Goal: Task Accomplishment & Management: Manage account settings

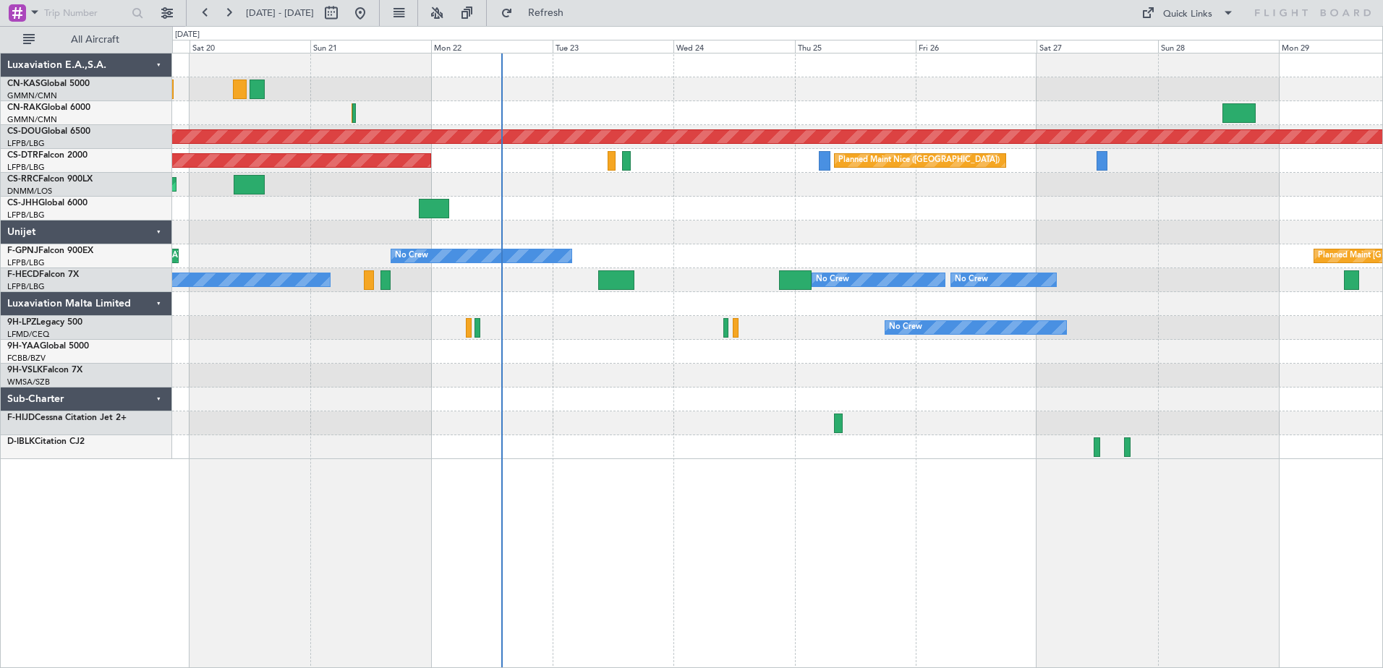
click at [621, 448] on div "Planned Maint London ([GEOGRAPHIC_DATA]) AOG Maint Sofia [GEOGRAPHIC_DATA] ([GE…" at bounding box center [777, 361] width 1211 height 616
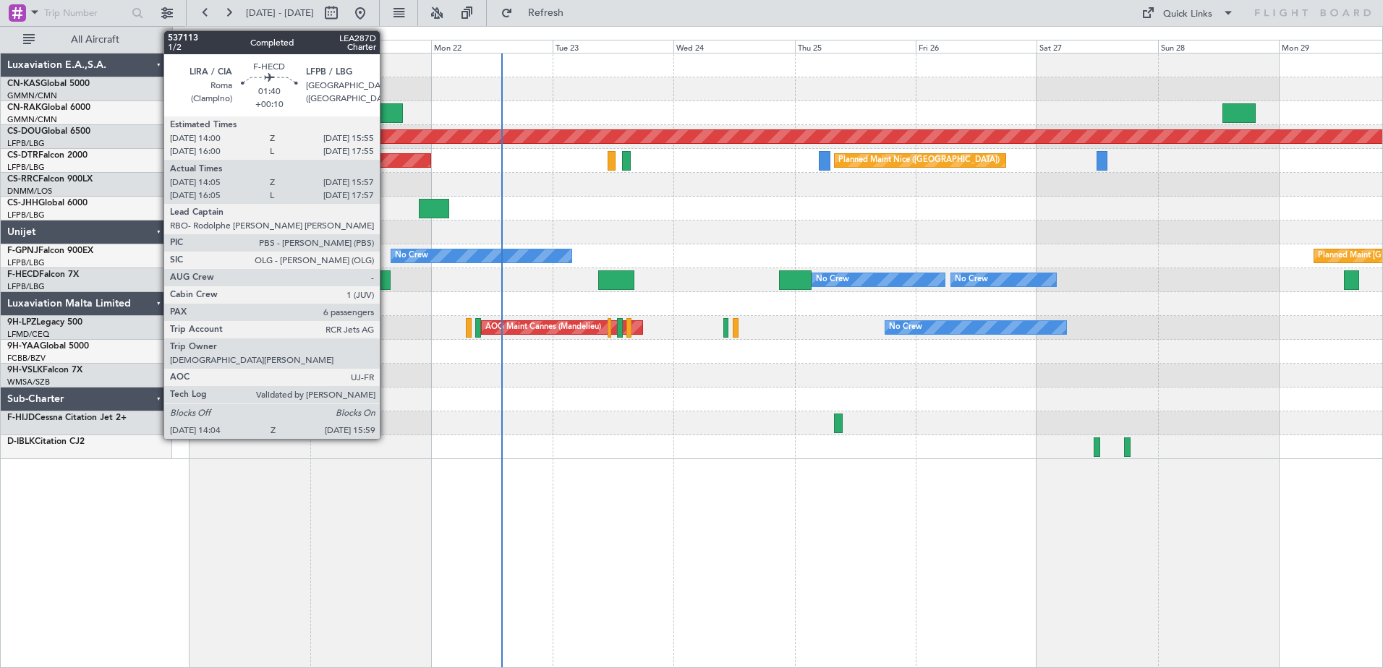
click at [386, 282] on div at bounding box center [386, 281] width 10 height 20
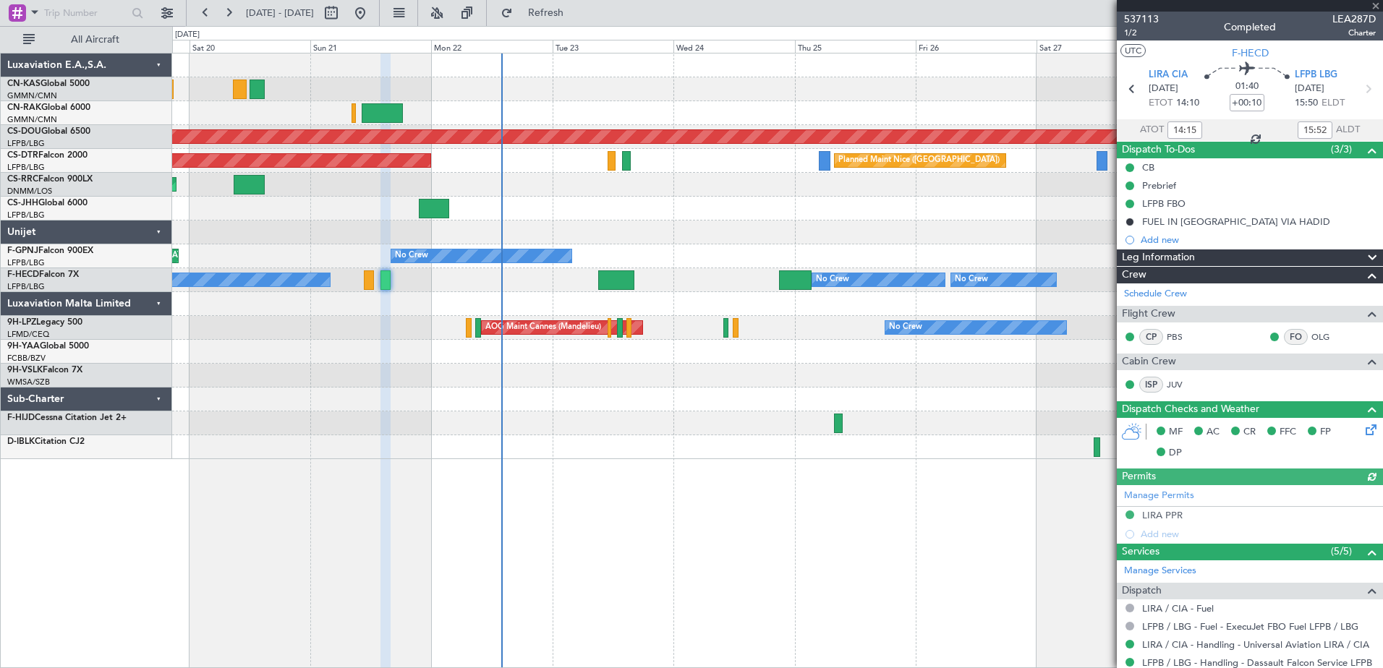
scroll to position [347, 0]
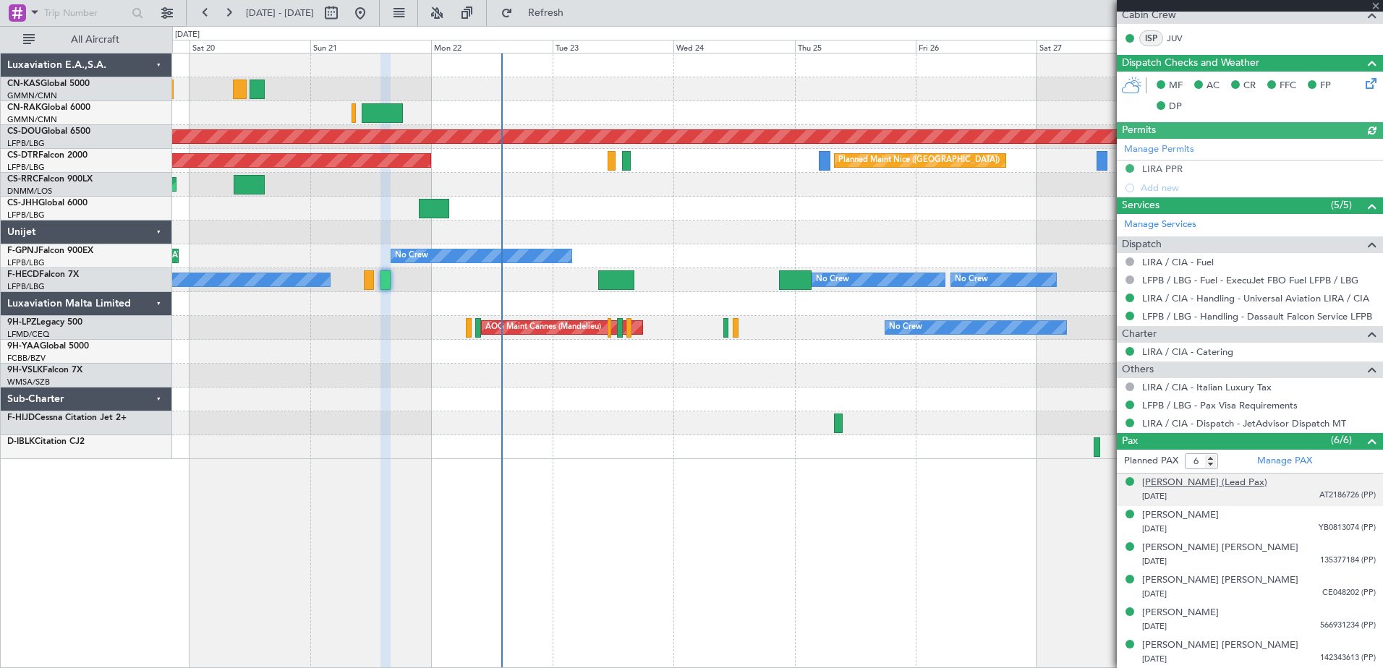
click at [1207, 485] on div "[PERSON_NAME] (Lead Pax)" at bounding box center [1204, 483] width 125 height 14
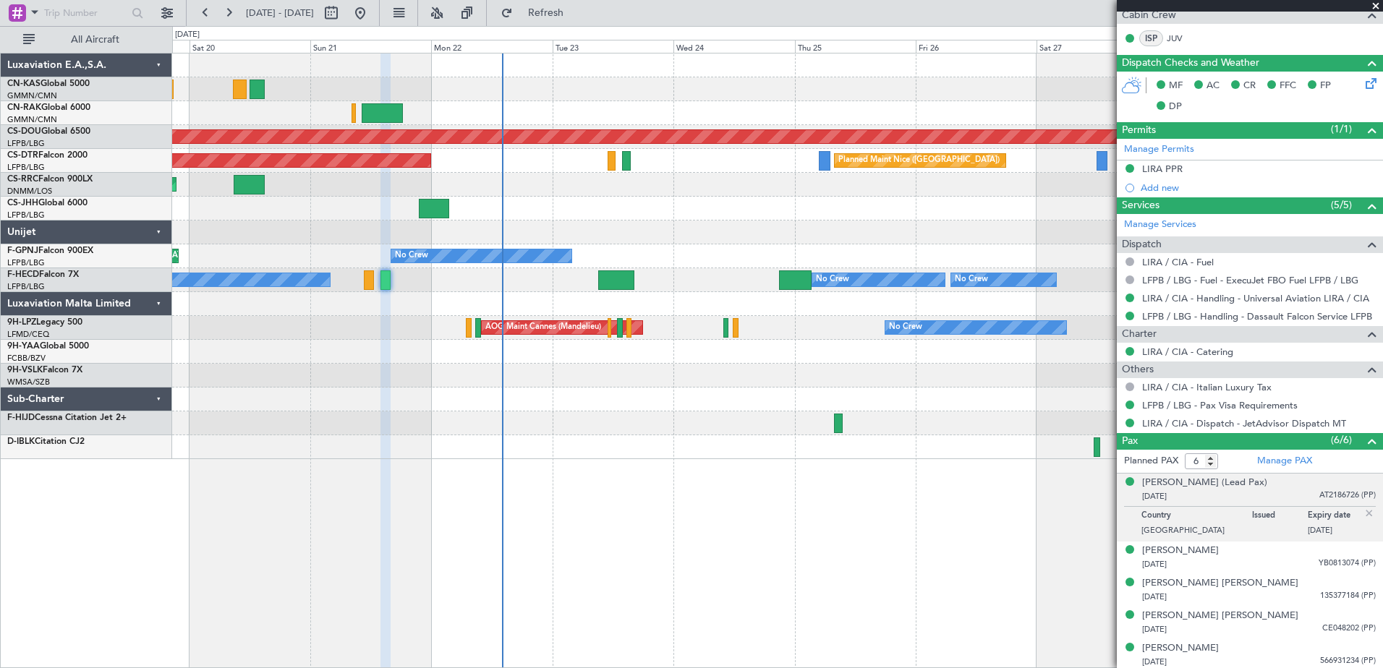
click at [761, 553] on div "Planned Maint London ([GEOGRAPHIC_DATA]) [GEOGRAPHIC_DATA] ([GEOGRAPHIC_DATA]) …" at bounding box center [777, 361] width 1211 height 616
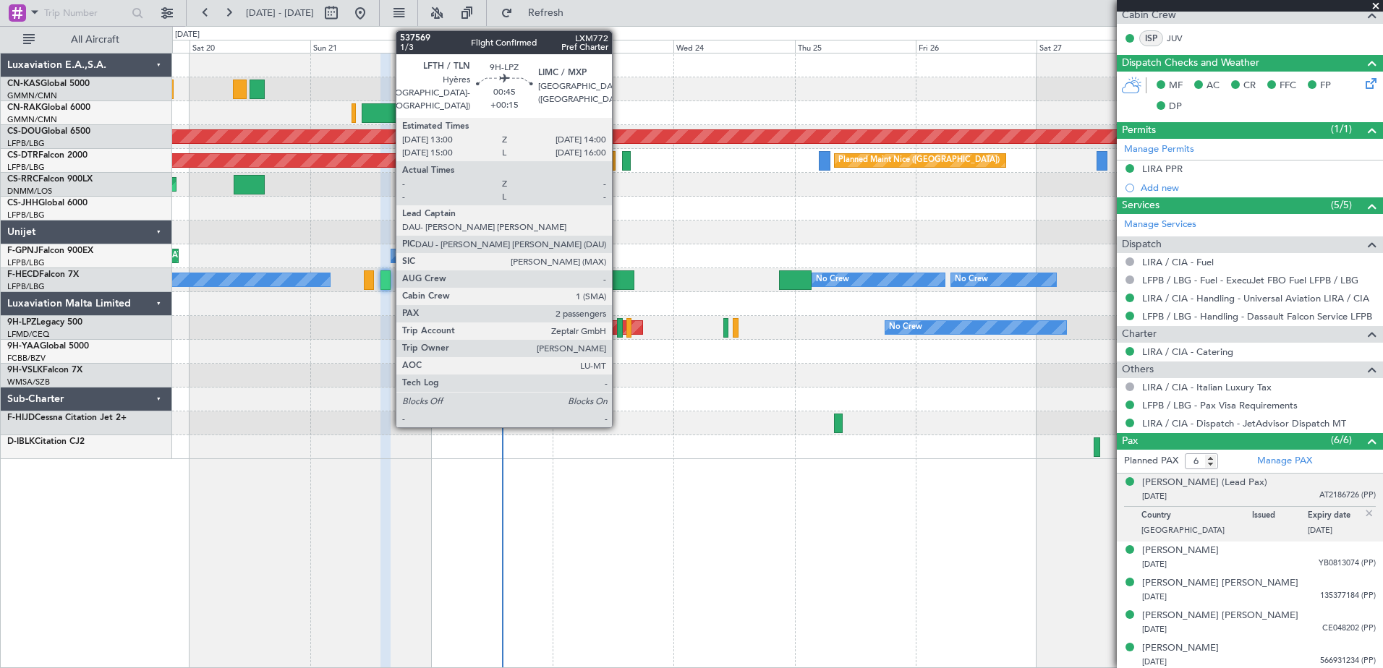
click at [619, 330] on div at bounding box center [619, 328] width 5 height 20
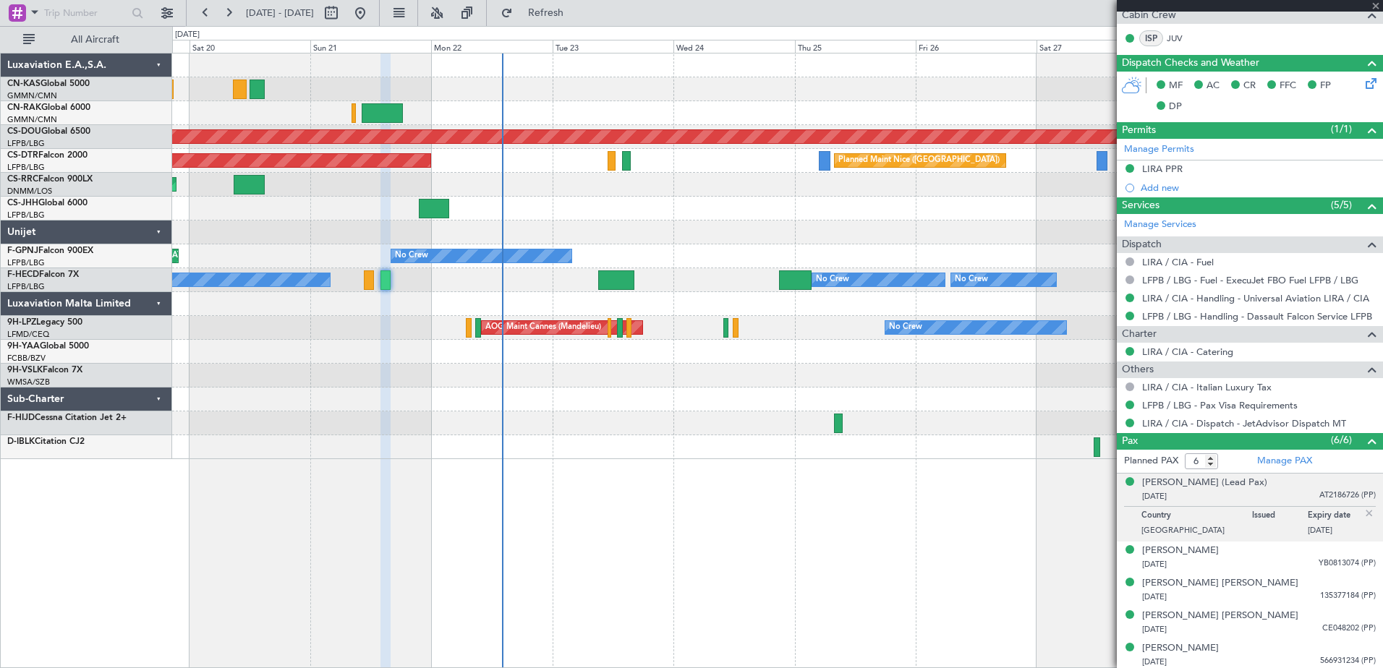
type input "+00:15"
type input "2"
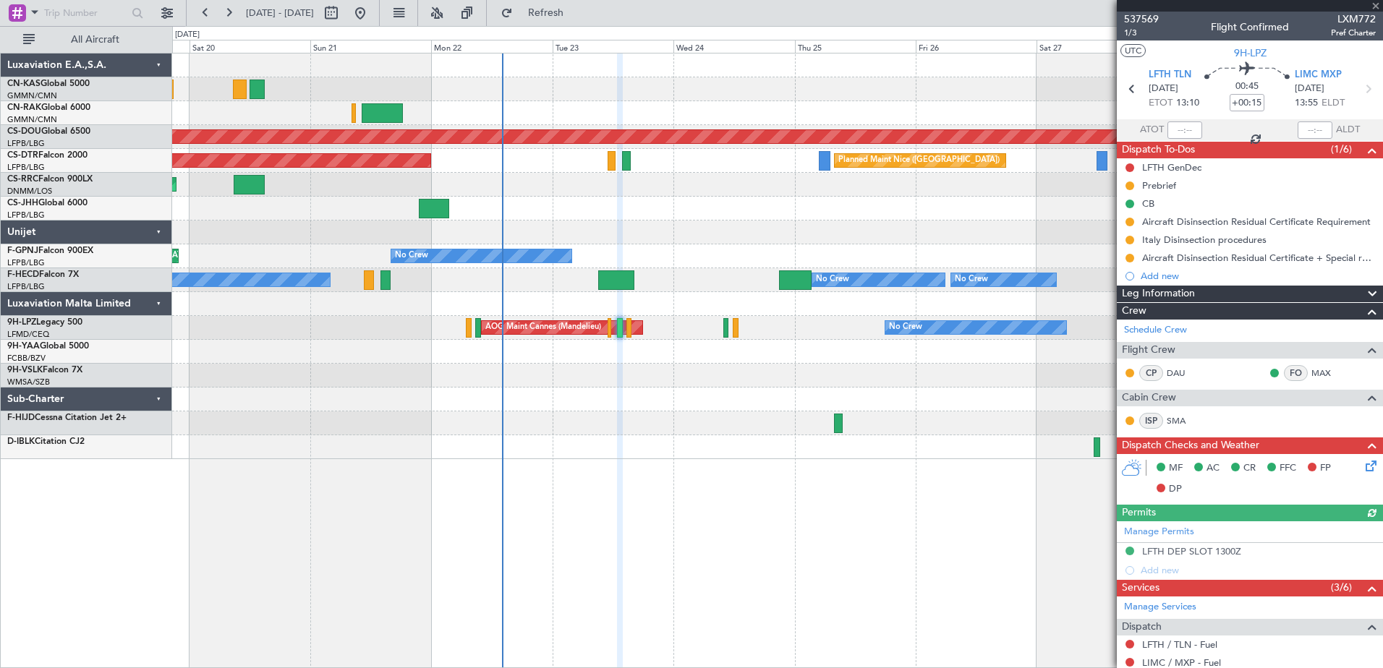
scroll to position [199, 0]
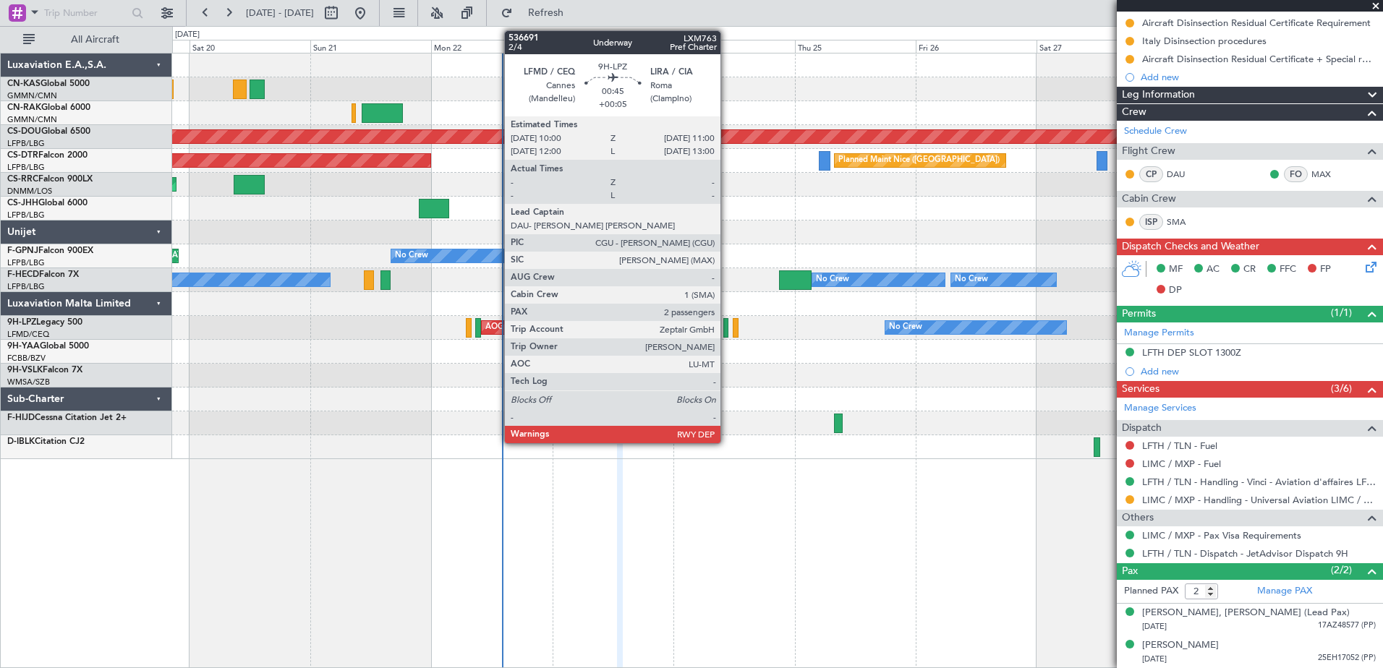
click at [727, 327] on div at bounding box center [725, 328] width 5 height 20
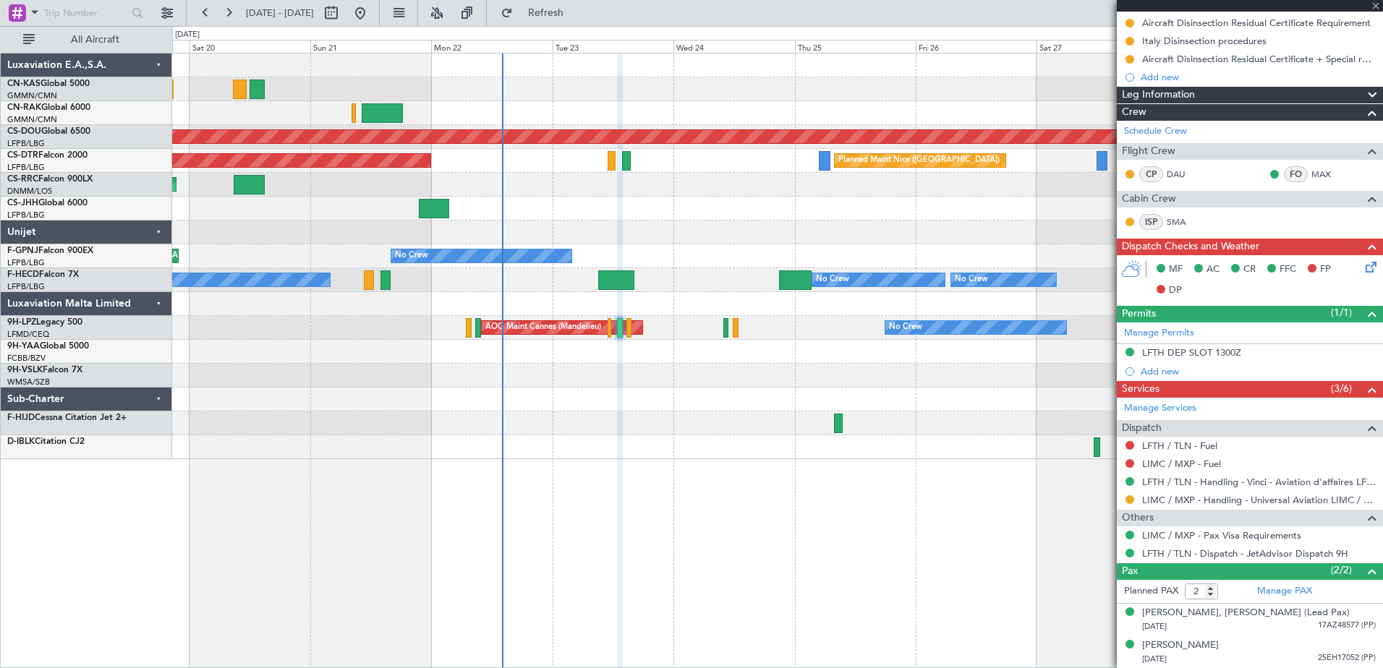
type input "+00:05"
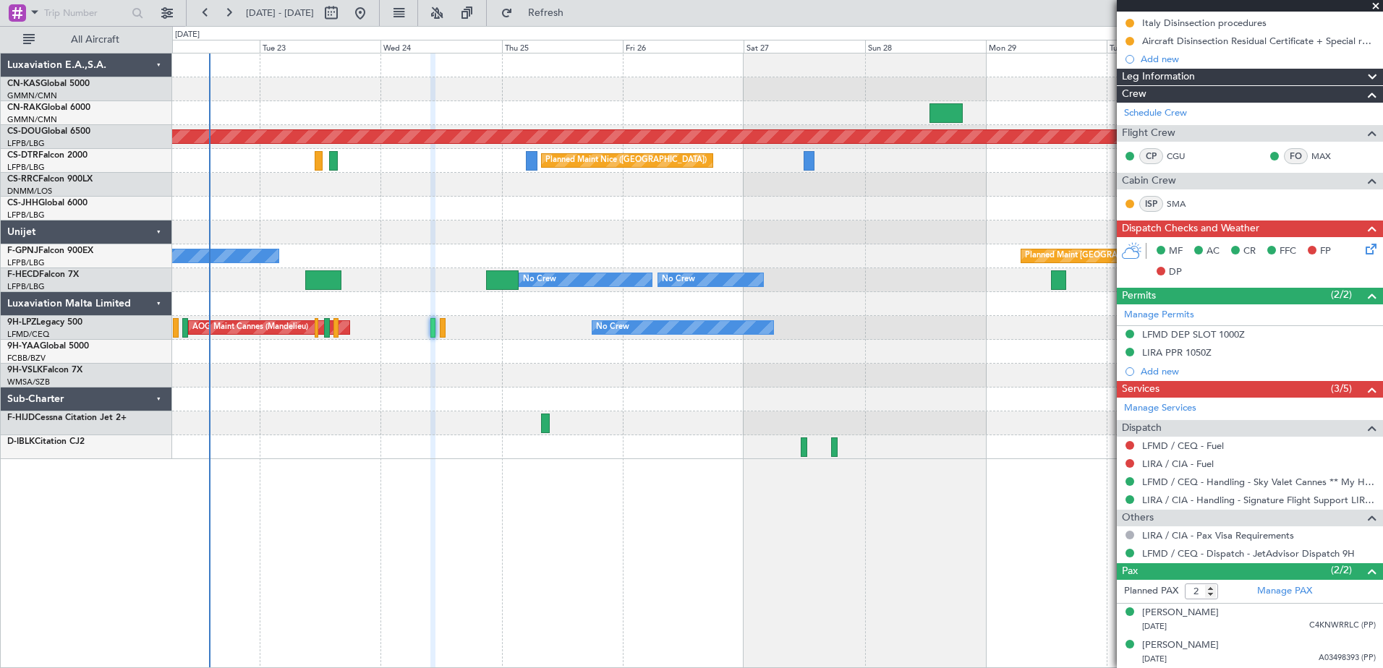
click at [587, 497] on div "Planned Maint London ([GEOGRAPHIC_DATA]) [GEOGRAPHIC_DATA] ([GEOGRAPHIC_DATA]) …" at bounding box center [777, 361] width 1211 height 616
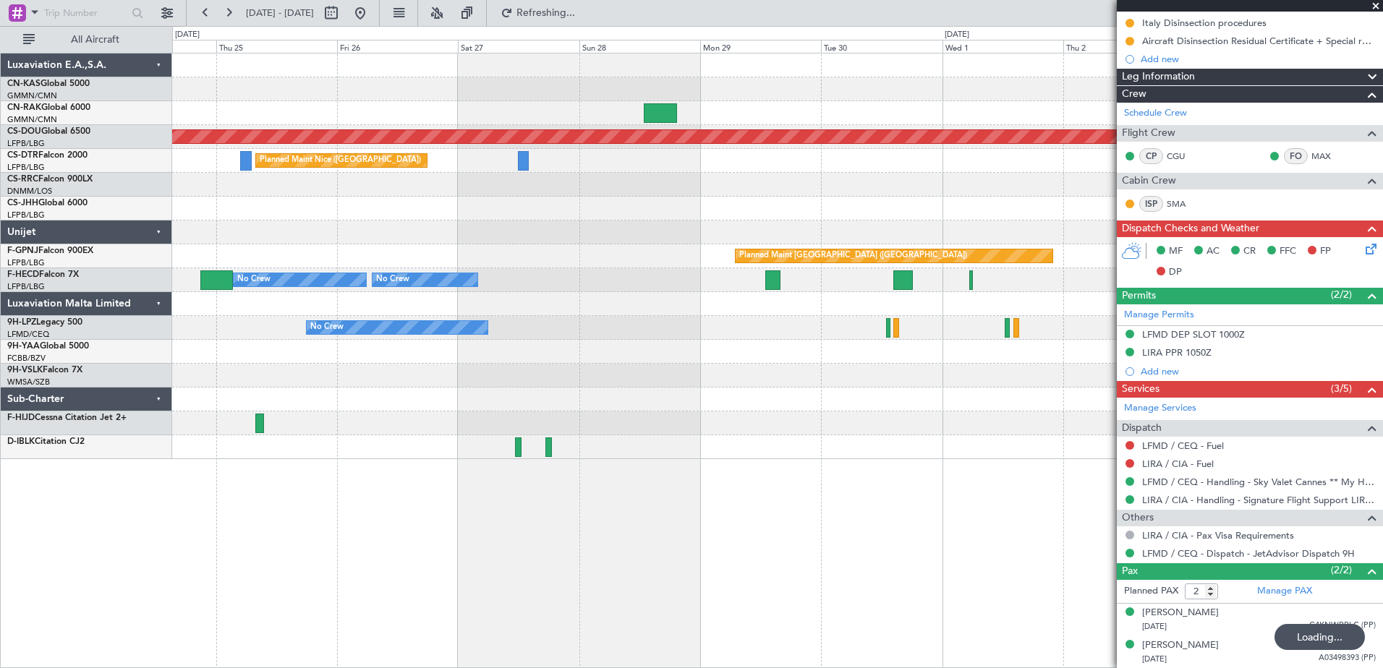
click at [574, 566] on div "Planned Maint London ([GEOGRAPHIC_DATA]) [GEOGRAPHIC_DATA] ([GEOGRAPHIC_DATA]) …" at bounding box center [777, 361] width 1211 height 616
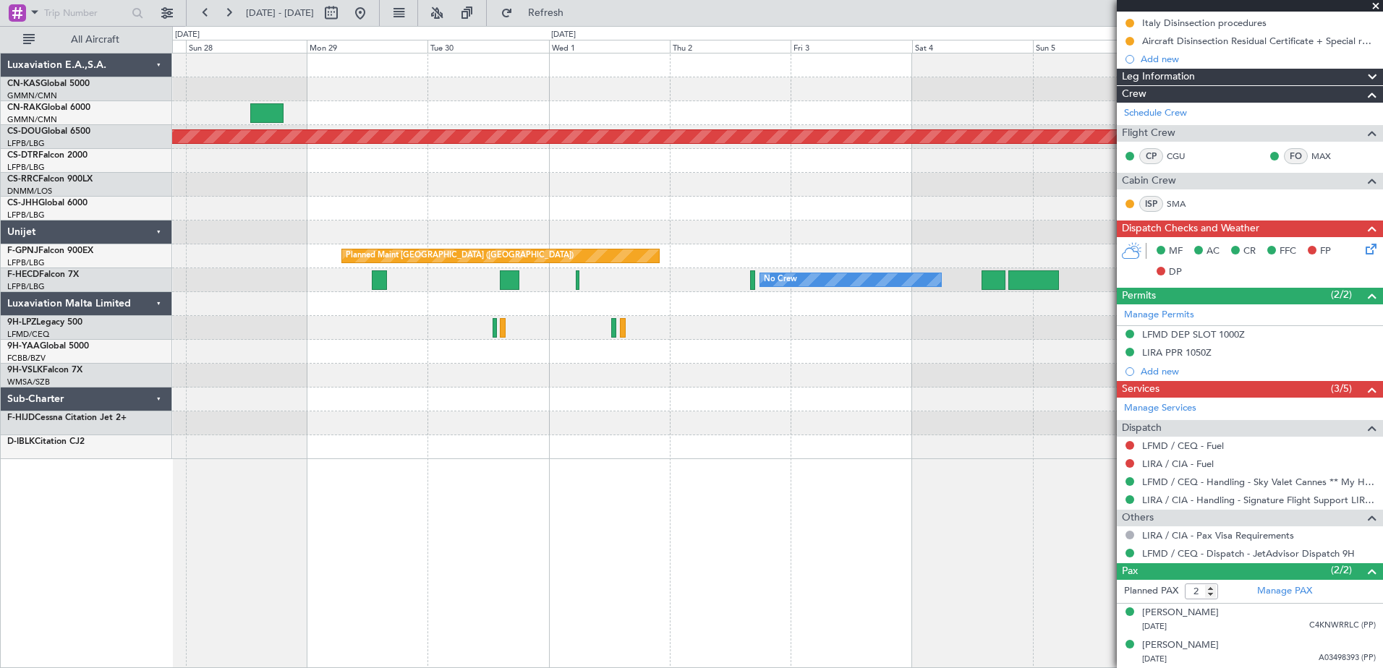
click at [2, 490] on div "Planned Maint London ([GEOGRAPHIC_DATA]) [GEOGRAPHIC_DATA] ([GEOGRAPHIC_DATA]) …" at bounding box center [691, 347] width 1383 height 642
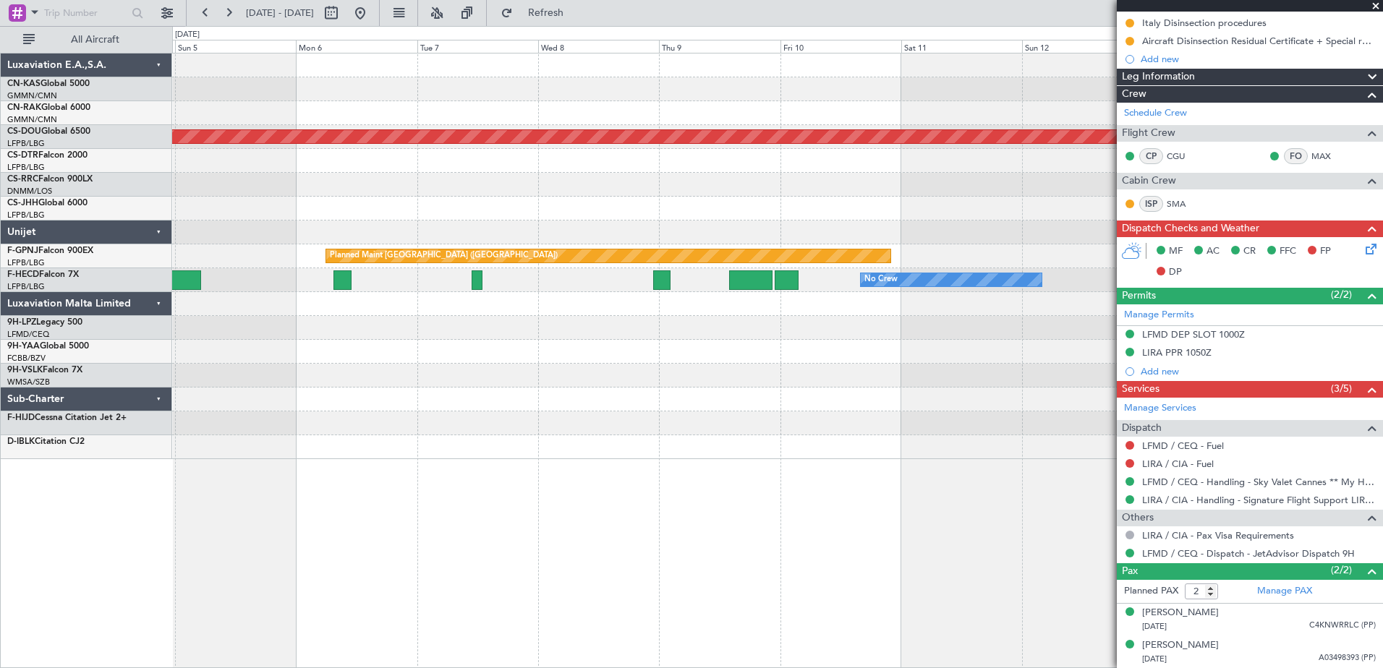
click at [12, 533] on div "Planned Maint London ([GEOGRAPHIC_DATA]) Planned Maint [GEOGRAPHIC_DATA] ([GEOG…" at bounding box center [691, 347] width 1383 height 642
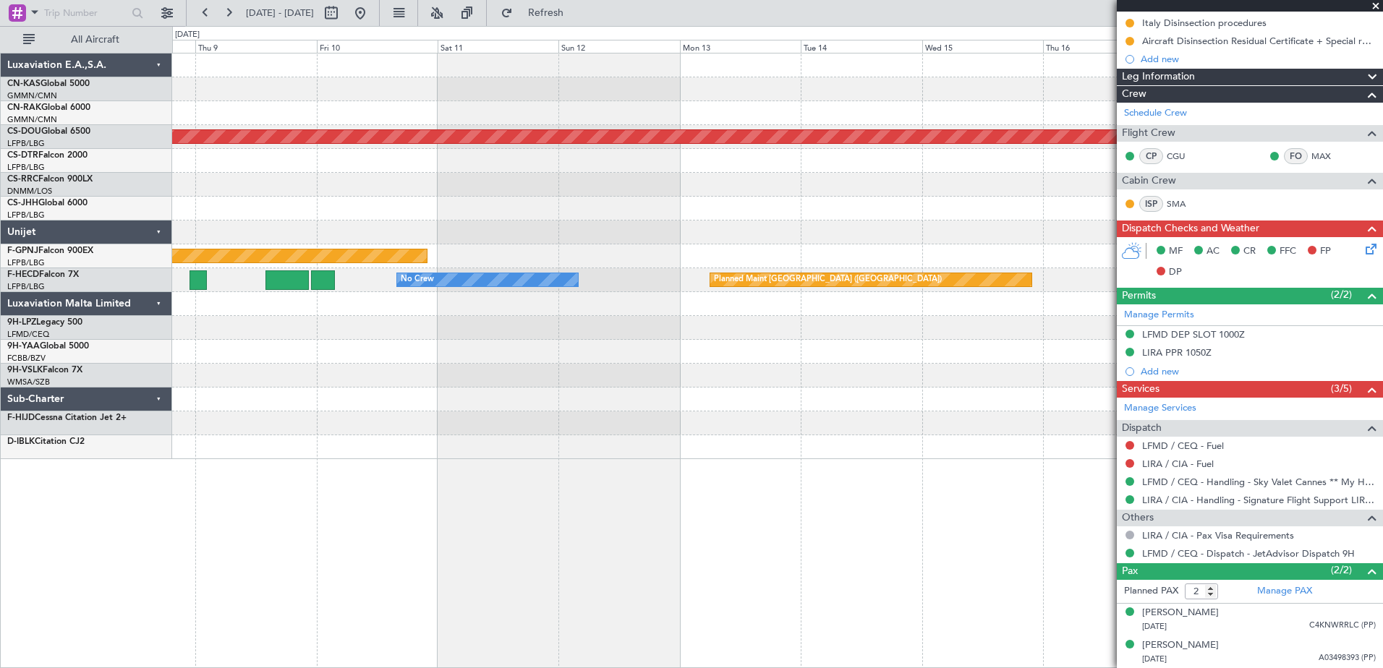
click at [234, 486] on div "Planned Maint London ([GEOGRAPHIC_DATA]) Planned Maint [GEOGRAPHIC_DATA] ([GEOG…" at bounding box center [777, 361] width 1211 height 616
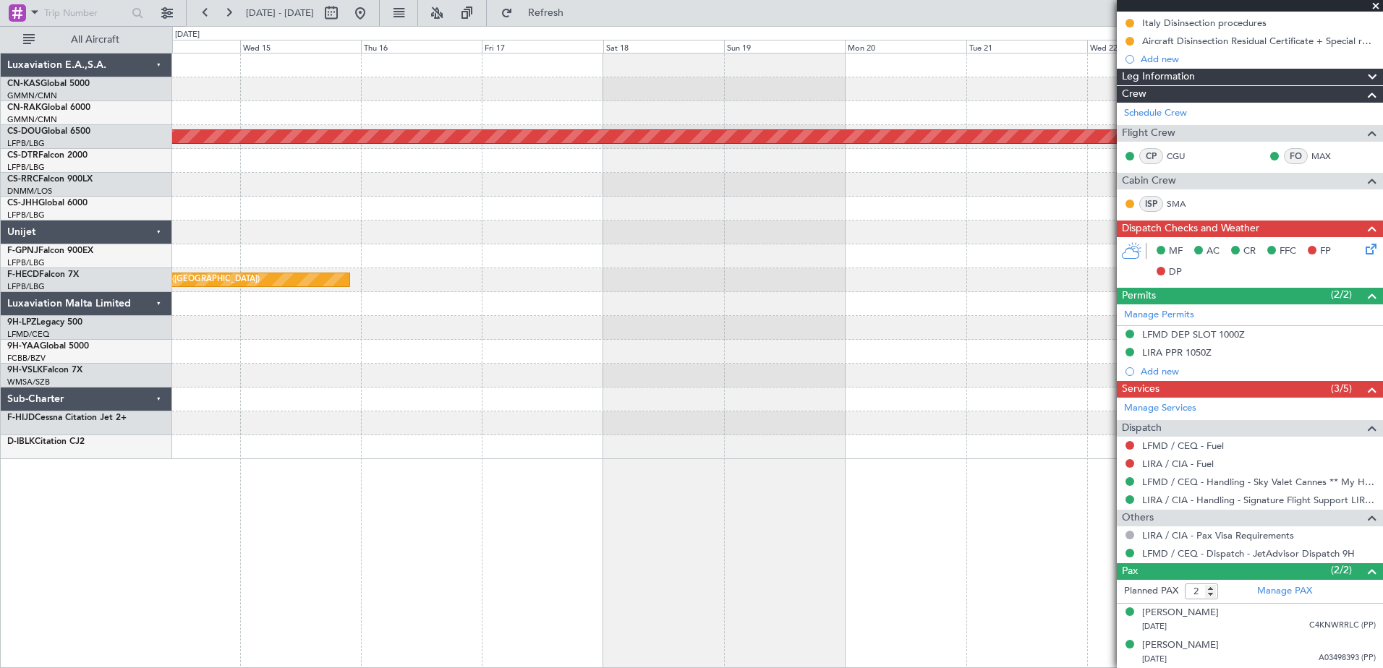
click at [273, 507] on div "Planned Maint London ([GEOGRAPHIC_DATA]) Planned Maint [GEOGRAPHIC_DATA] ([GEOG…" at bounding box center [777, 361] width 1211 height 616
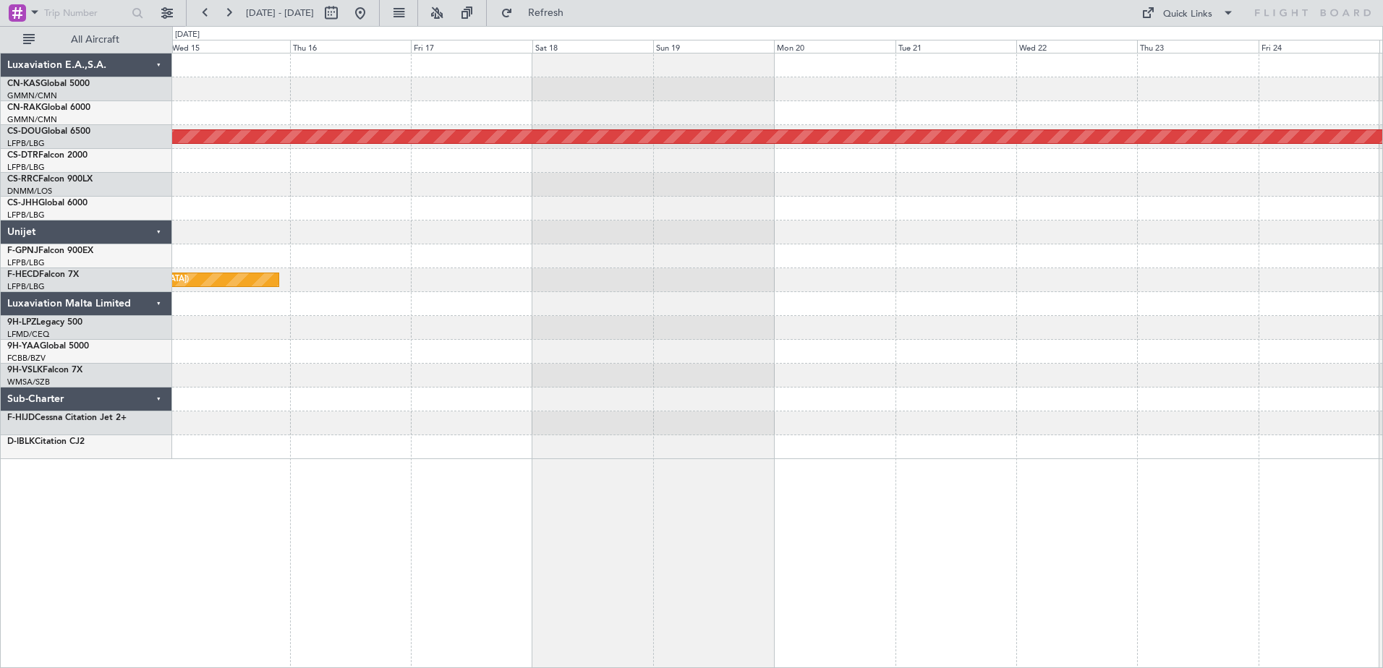
scroll to position [0, 0]
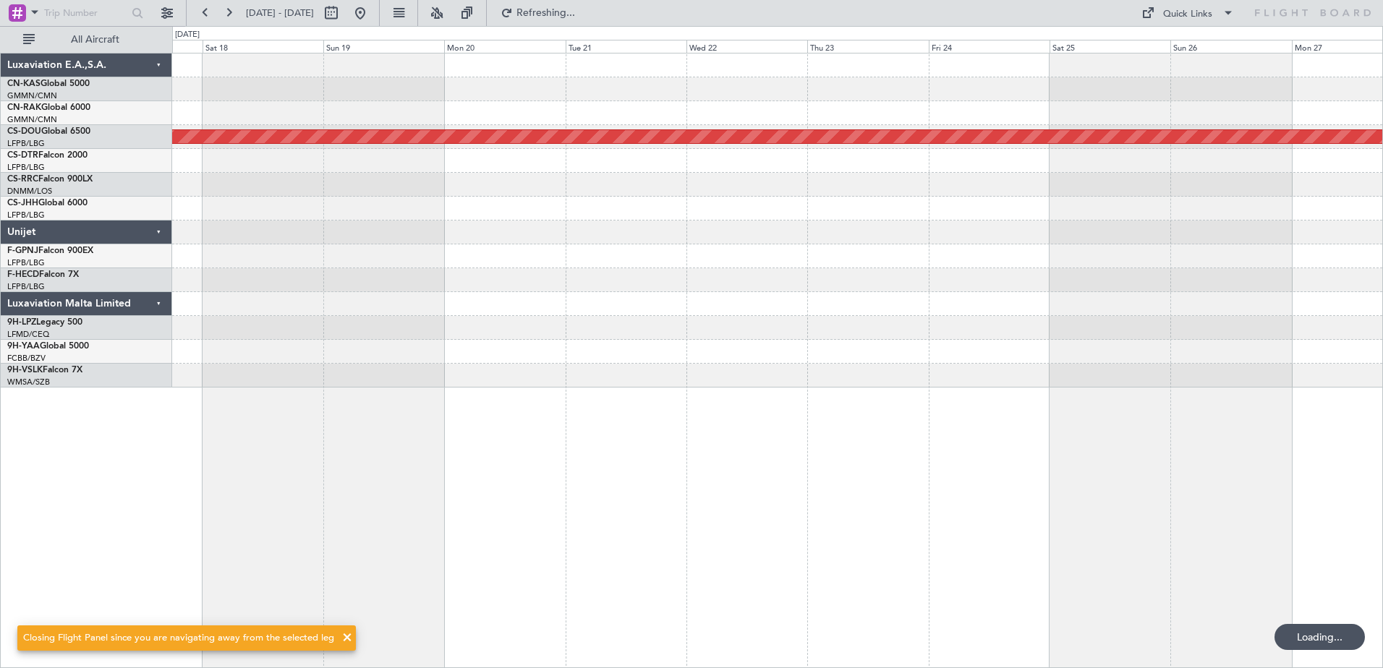
click at [564, 558] on div "Planned Maint London ([GEOGRAPHIC_DATA]) Planned Maint [GEOGRAPHIC_DATA] ([GEOG…" at bounding box center [777, 361] width 1211 height 616
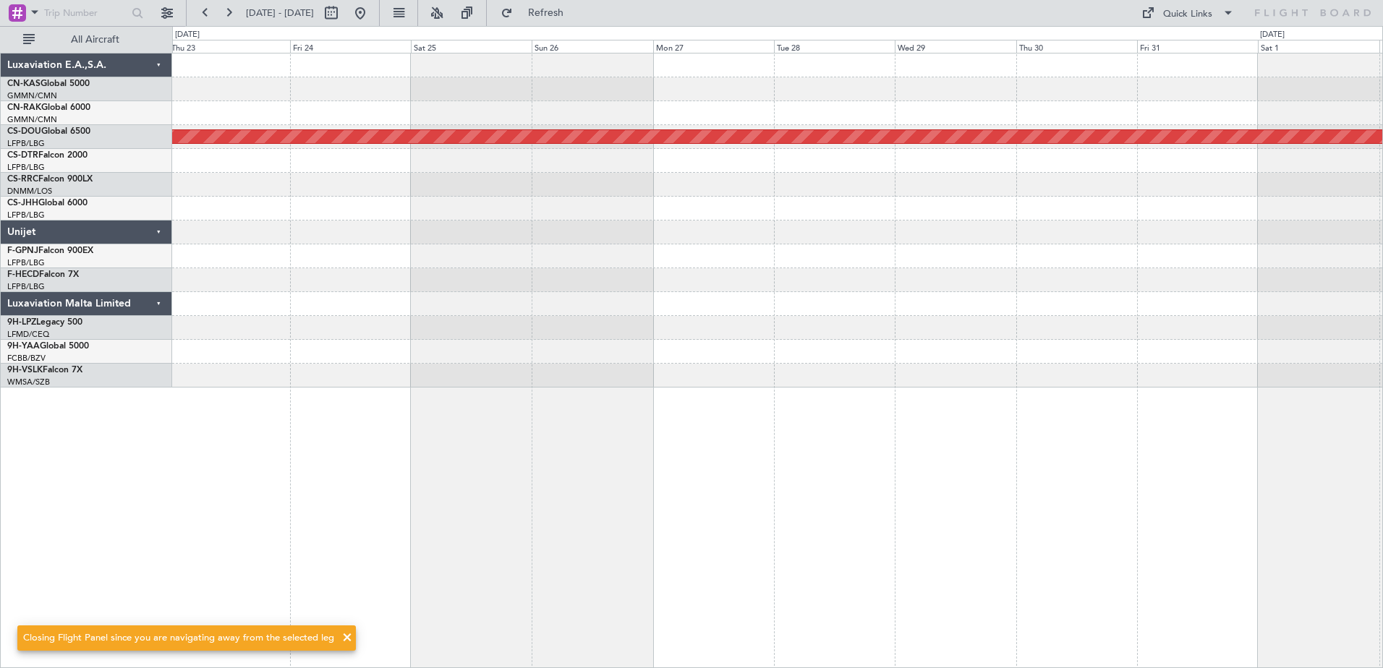
click at [477, 498] on div "Planned Maint London ([GEOGRAPHIC_DATA])" at bounding box center [777, 361] width 1211 height 616
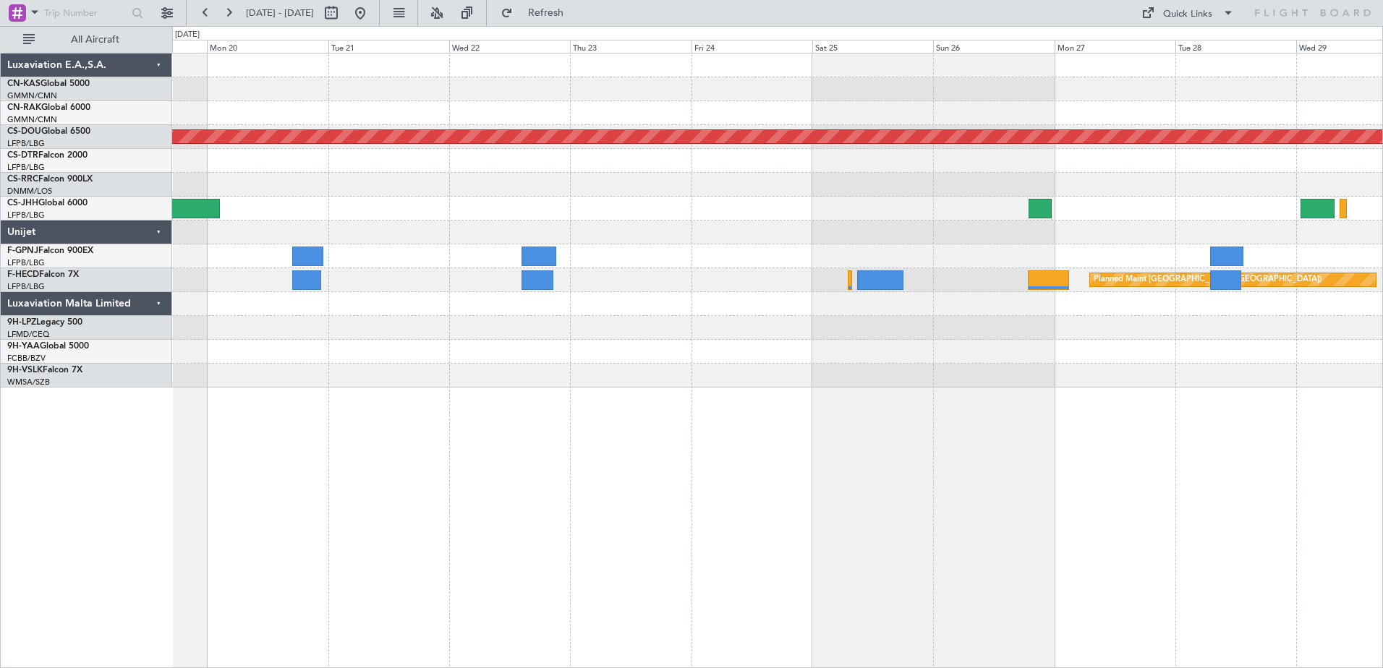
click at [993, 453] on div "Planned Maint London ([GEOGRAPHIC_DATA]) Planned Maint [GEOGRAPHIC_DATA] ([GEOG…" at bounding box center [777, 361] width 1211 height 616
